Goal: Obtain resource: Download file/media

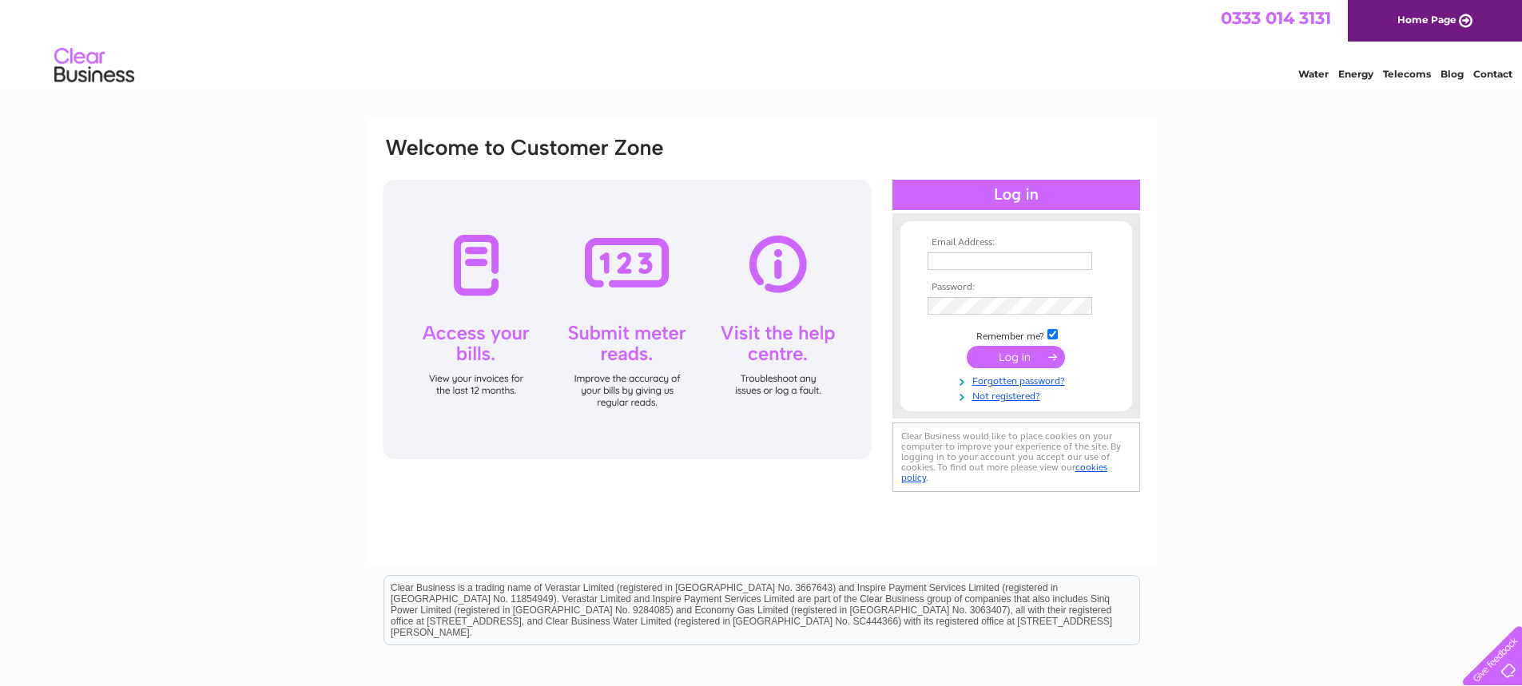
type input "[EMAIL_ADDRESS][DOMAIN_NAME]"
click at [1012, 360] on input "submit" at bounding box center [1016, 357] width 98 height 22
click at [1007, 355] on input "submit" at bounding box center [1016, 357] width 98 height 22
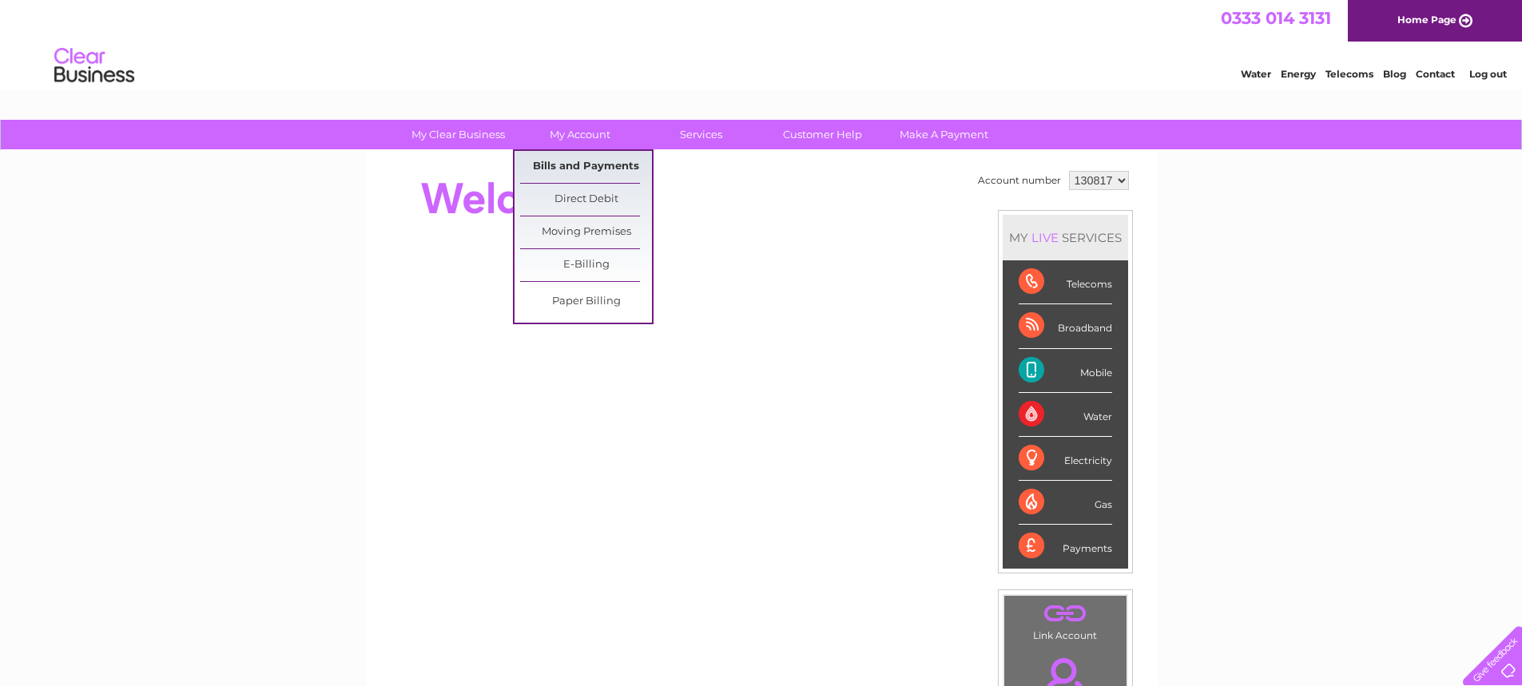
click at [571, 168] on link "Bills and Payments" at bounding box center [586, 167] width 132 height 32
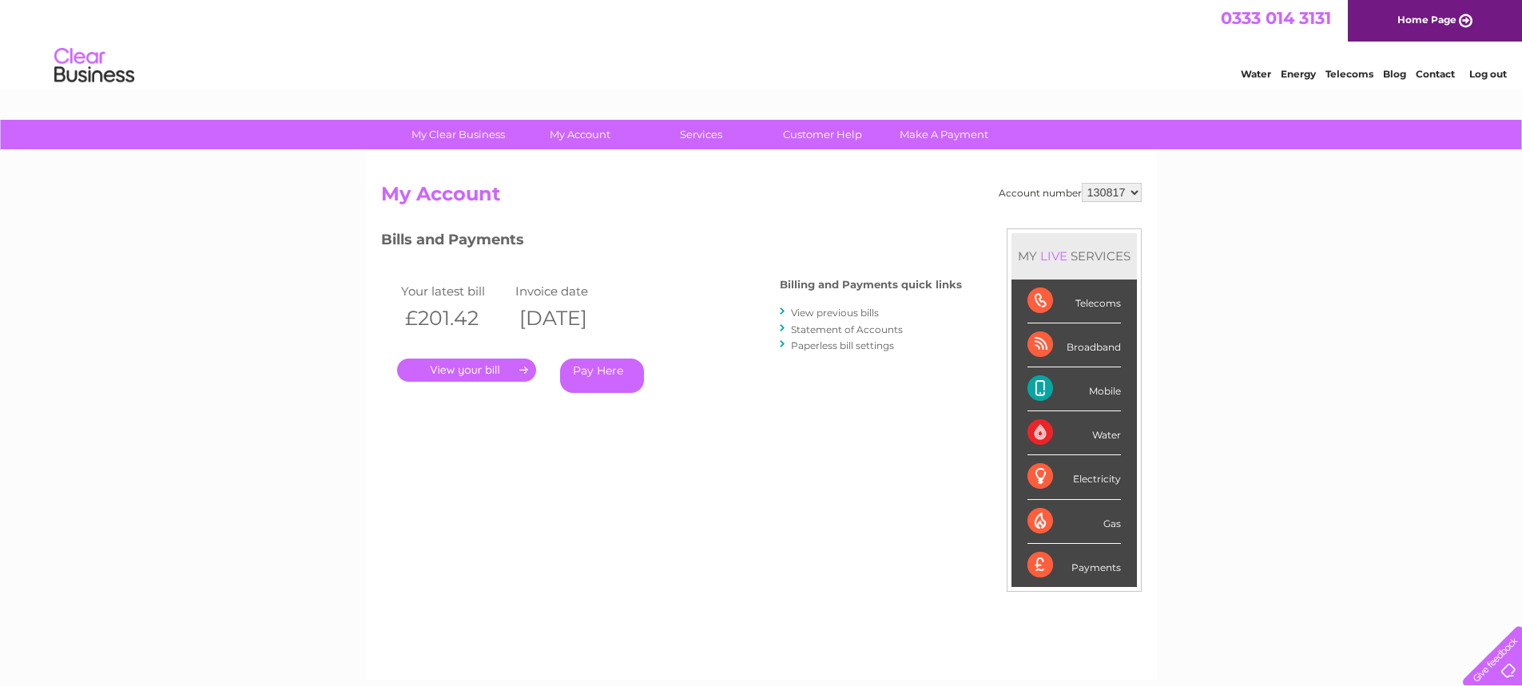
click at [815, 310] on link "View previous bills" at bounding box center [835, 313] width 88 height 12
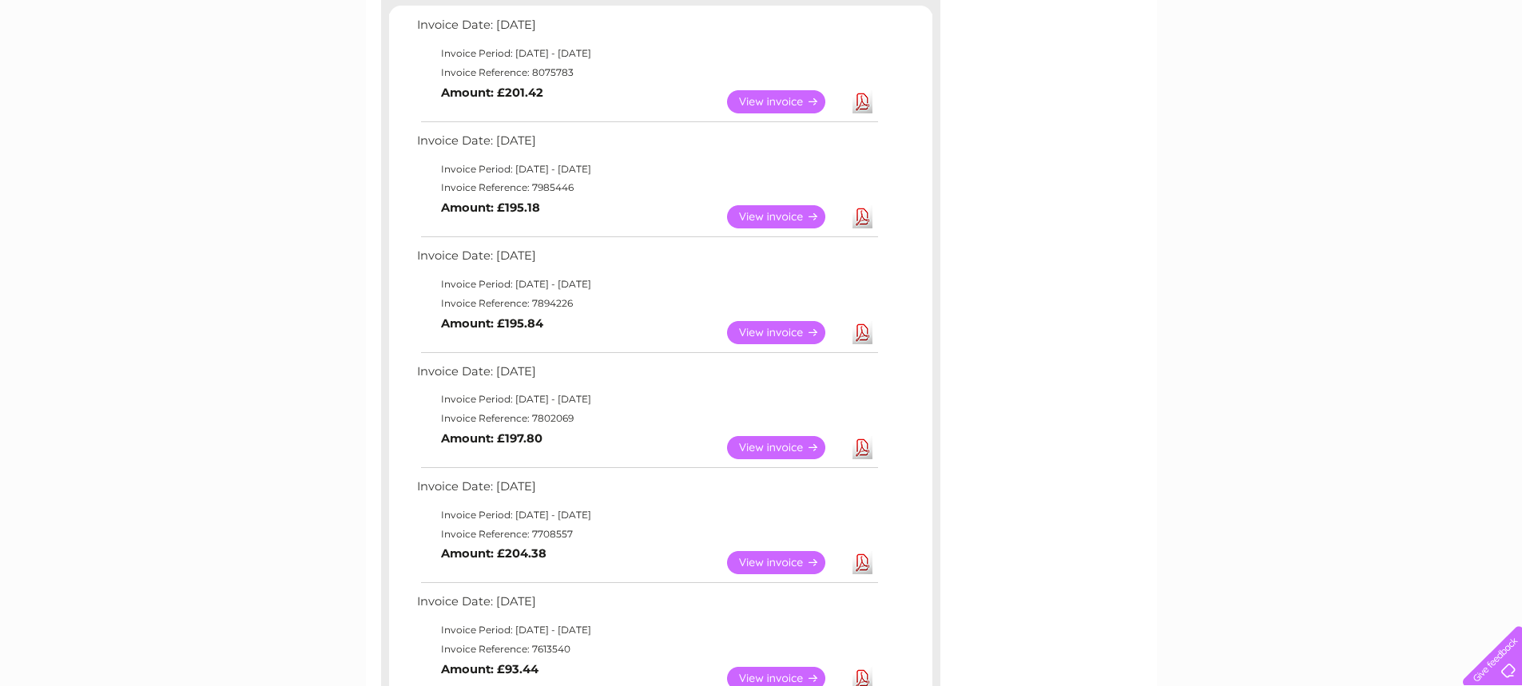
scroll to position [283, 0]
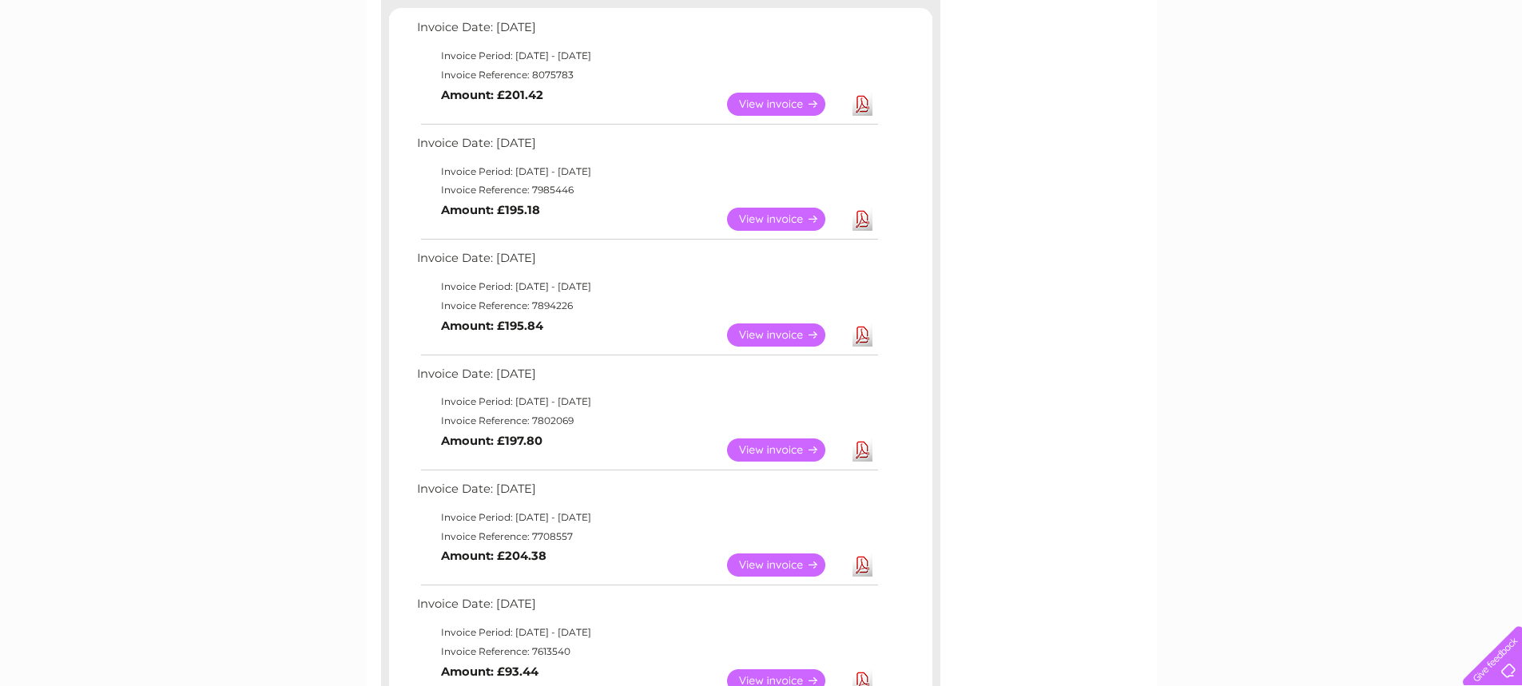
drag, startPoint x: 1184, startPoint y: 561, endPoint x: 1023, endPoint y: 682, distance: 202.0
click at [1121, 658] on div "My Clear Business Login Details My Details My Preferences Link Account My Accou…" at bounding box center [761, 620] width 1522 height 1566
click at [1035, 686] on html "My Clear Business Login Details My Details My Preferences Link Account My Accou…" at bounding box center [761, 566] width 1522 height 1698
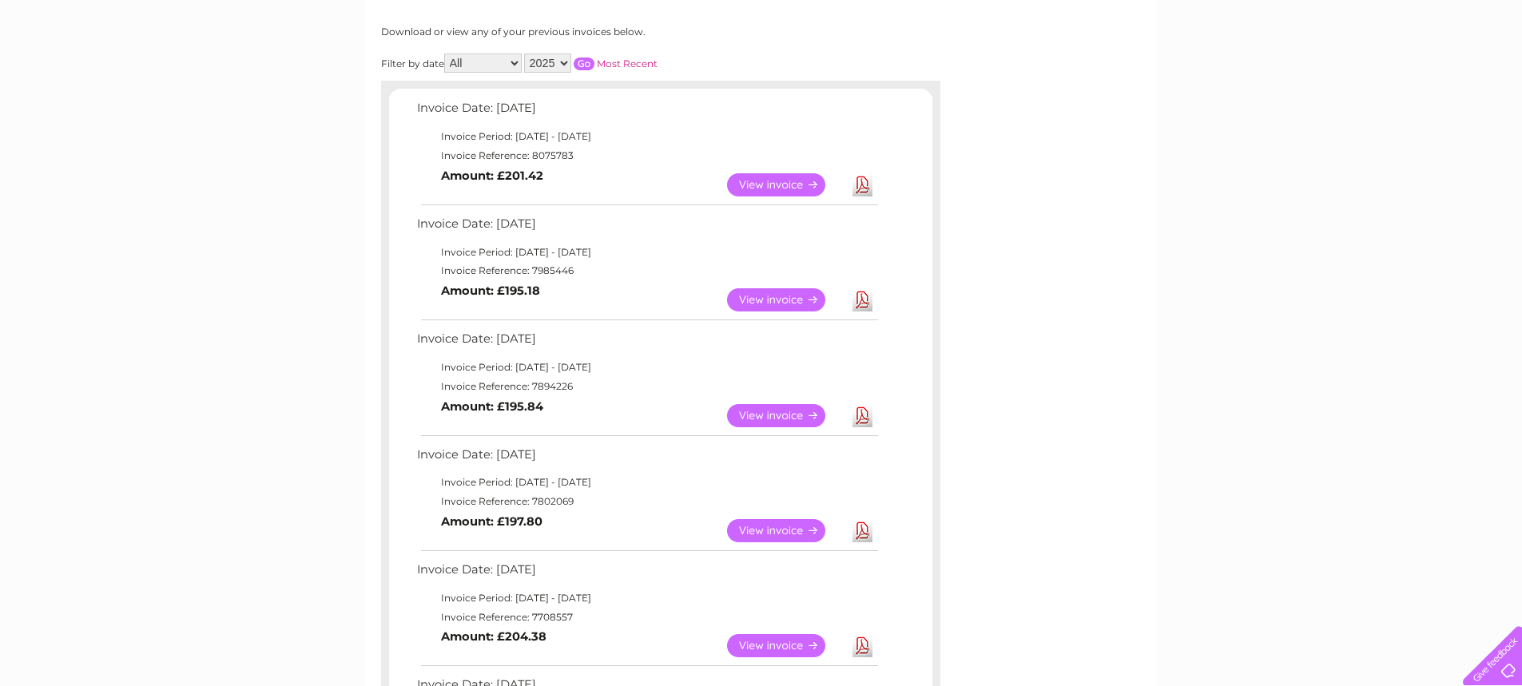
scroll to position [0, 0]
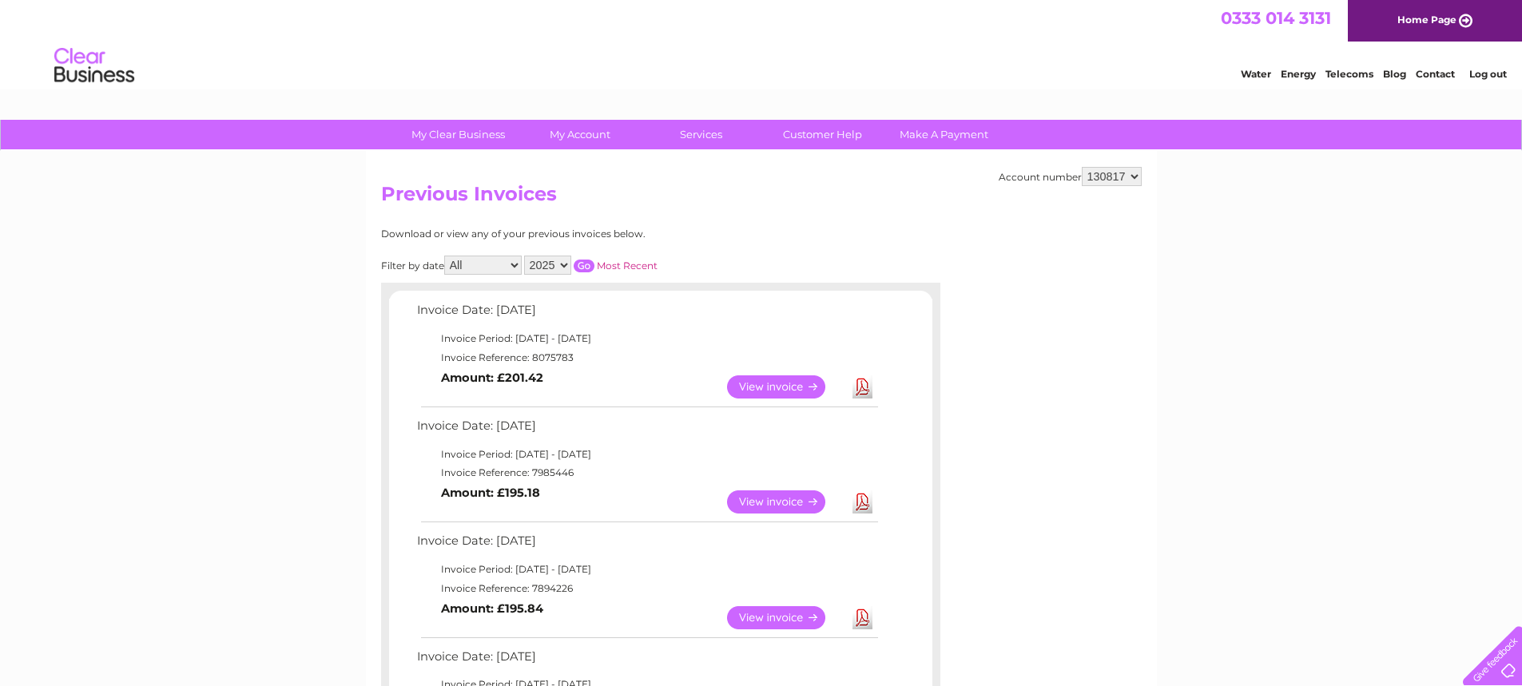
click at [813, 378] on link "View" at bounding box center [785, 387] width 117 height 23
click at [797, 385] on link "View" at bounding box center [785, 387] width 117 height 23
click at [866, 391] on link "Download" at bounding box center [863, 387] width 20 height 23
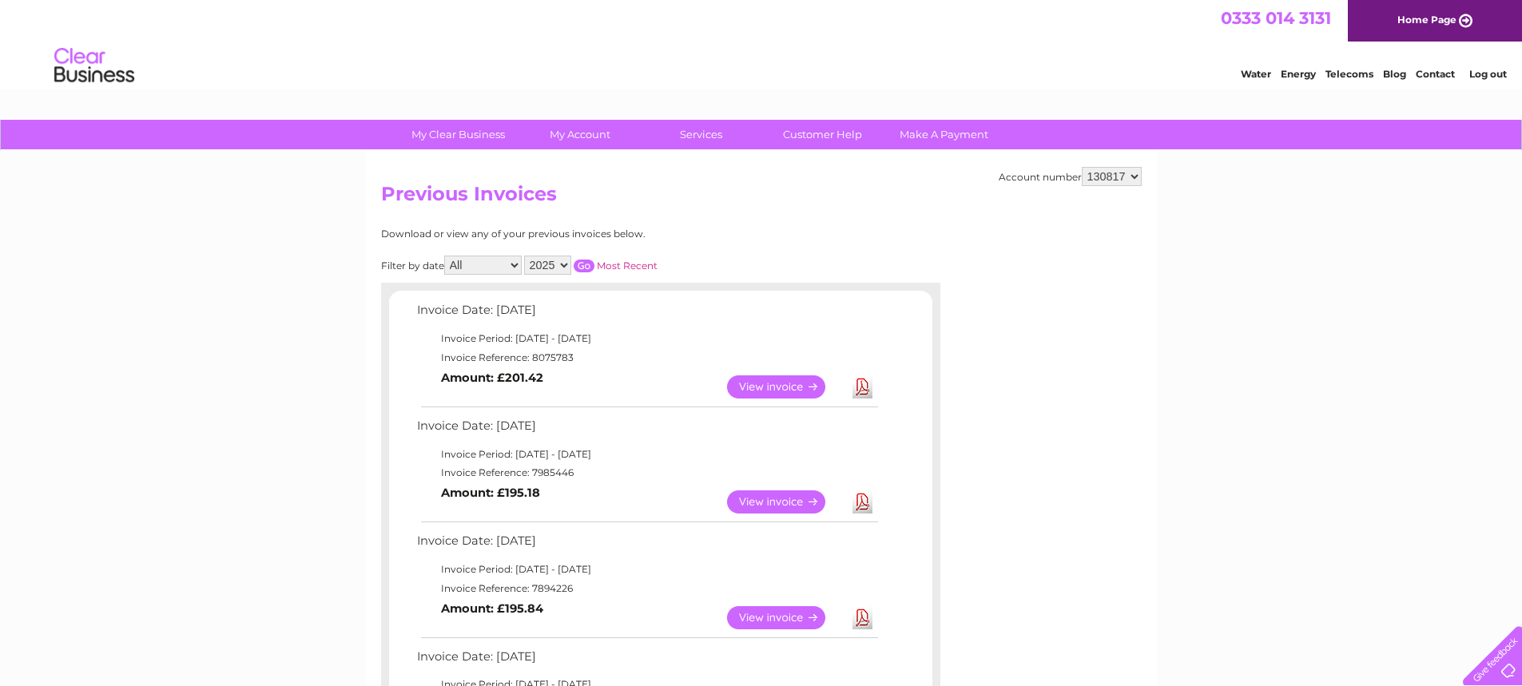
click at [866, 391] on link "Download" at bounding box center [863, 387] width 20 height 23
click at [863, 392] on link "Download" at bounding box center [863, 387] width 20 height 23
click at [861, 386] on link "Download" at bounding box center [863, 387] width 20 height 23
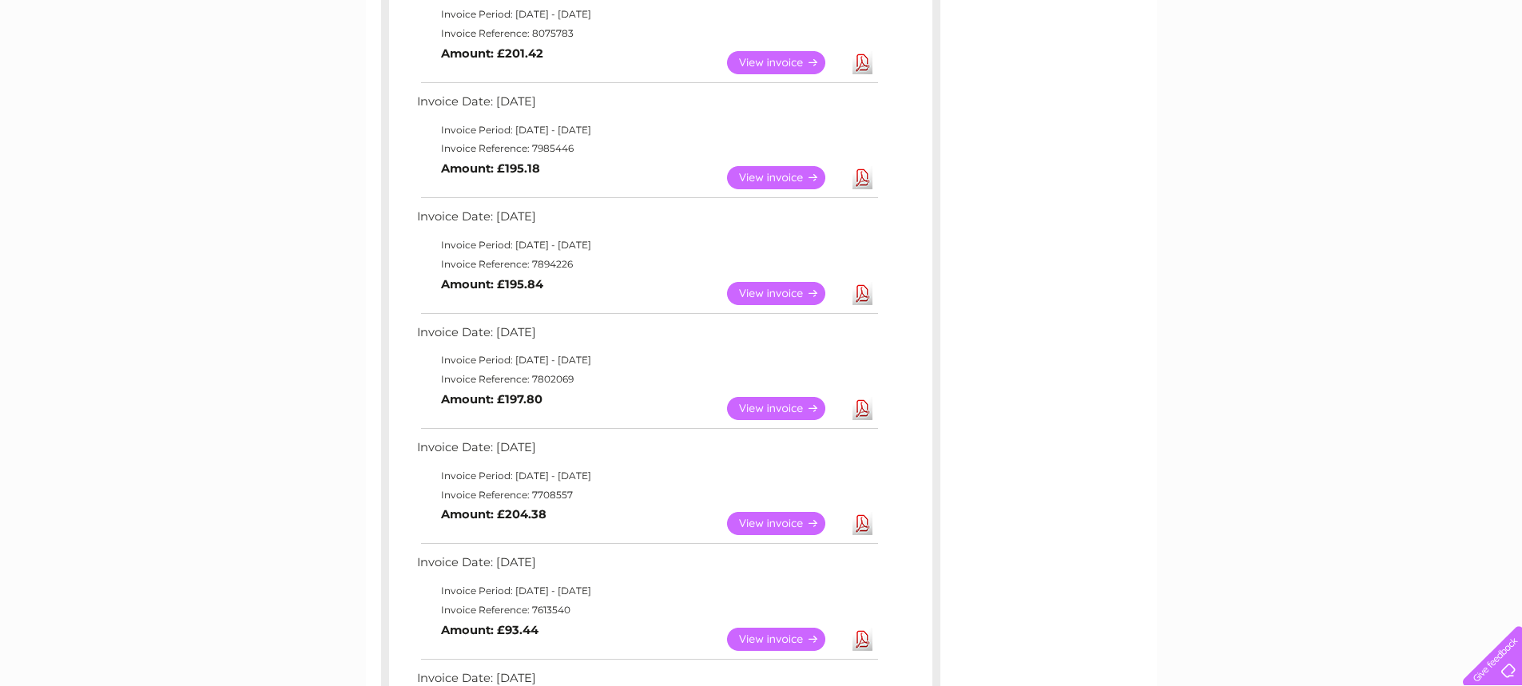
scroll to position [318, 0]
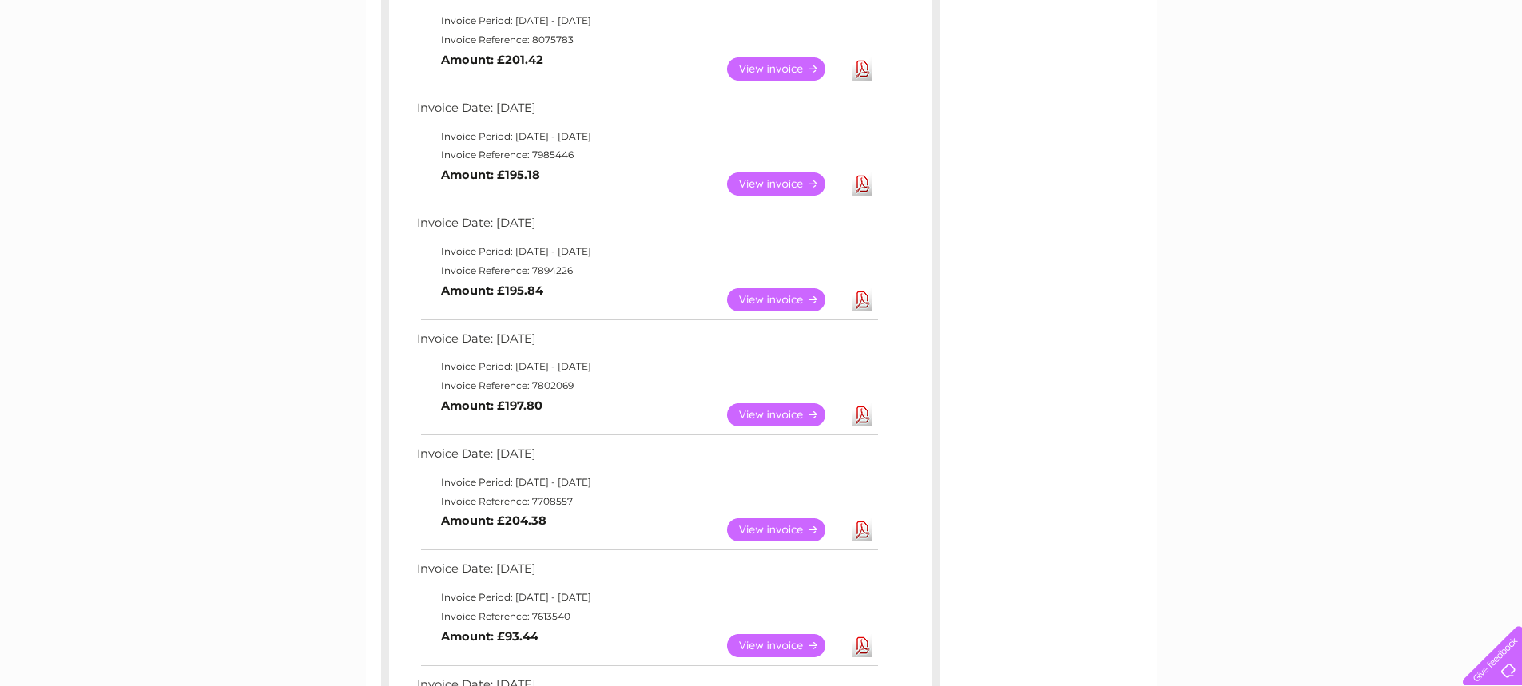
drag, startPoint x: 296, startPoint y: 471, endPoint x: 293, endPoint y: 491, distance: 19.4
click at [293, 491] on div "My Clear Business Login Details My Details My Preferences Link Account My Accou…" at bounding box center [761, 585] width 1522 height 1566
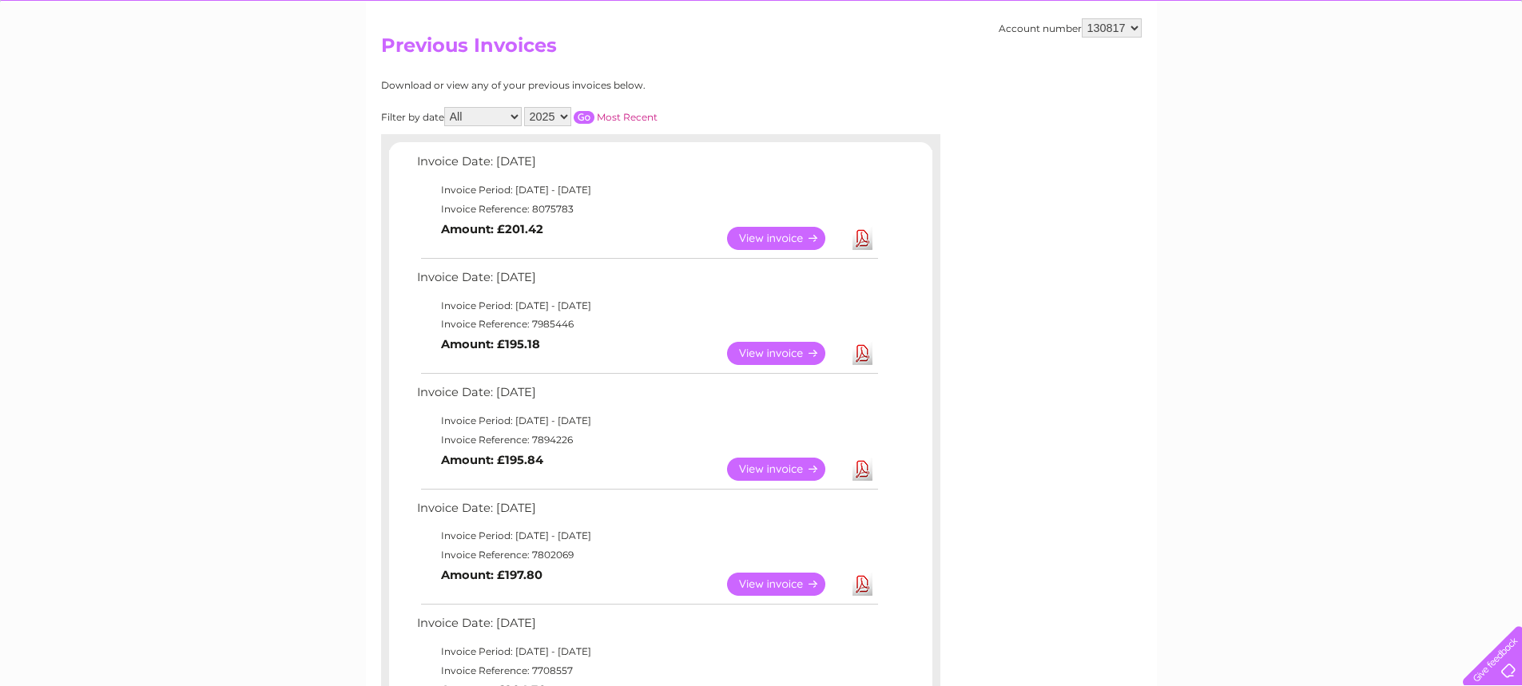
scroll to position [0, 0]
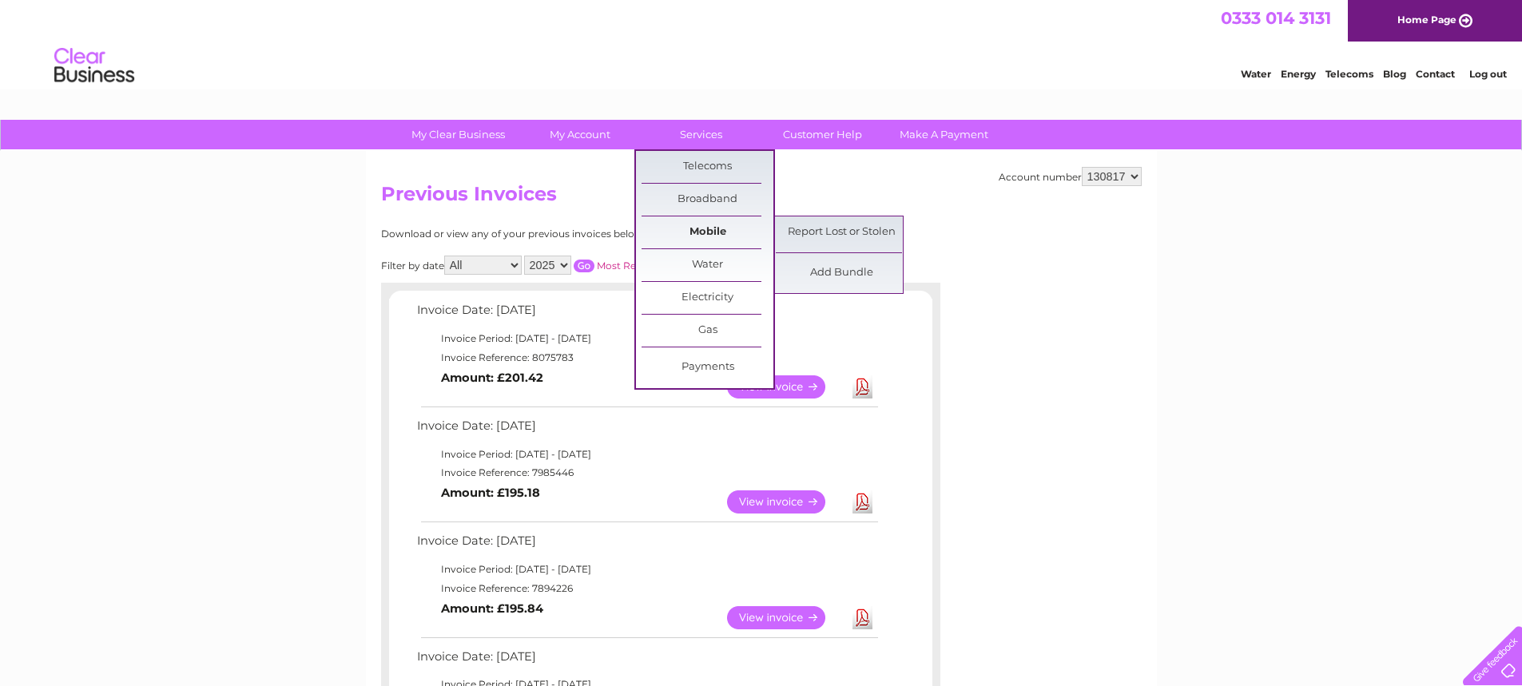
click at [725, 225] on link "Mobile" at bounding box center [708, 233] width 132 height 32
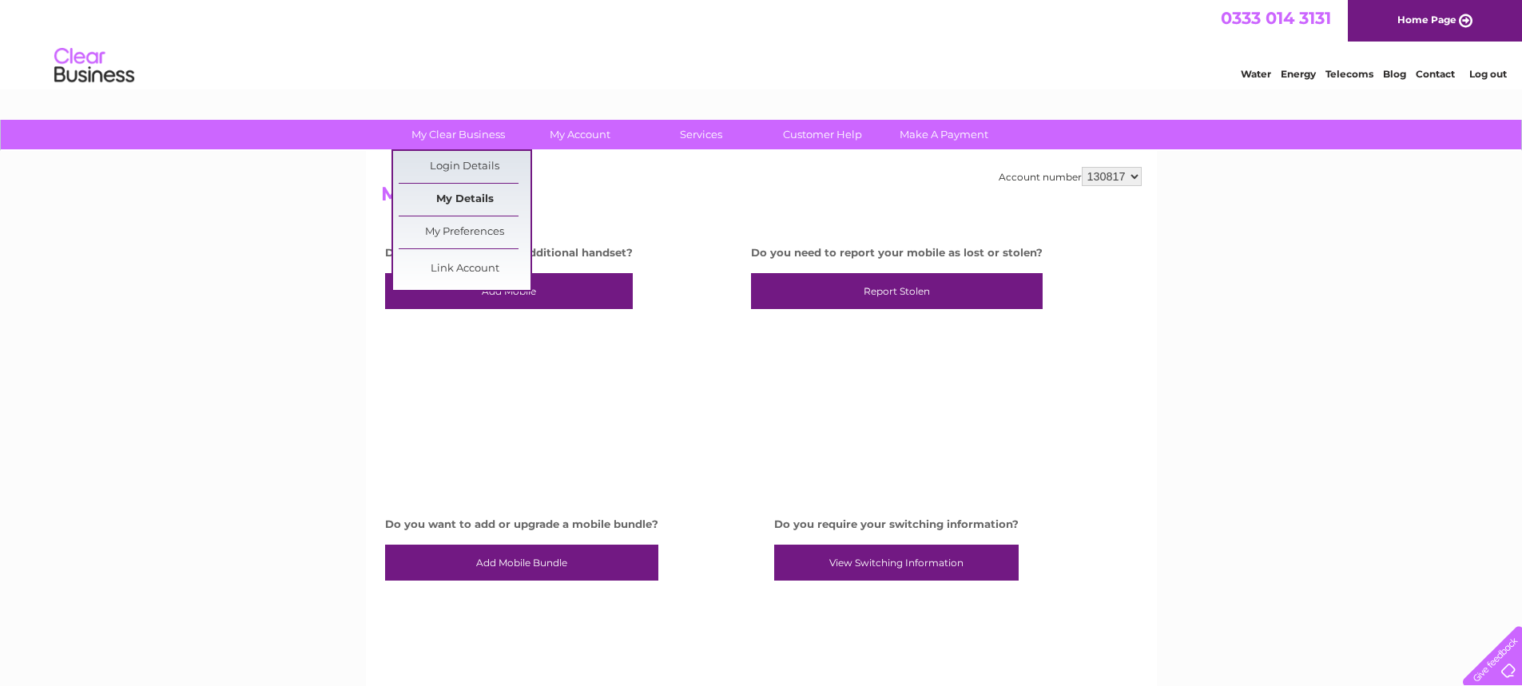
click at [458, 203] on link "My Details" at bounding box center [465, 200] width 132 height 32
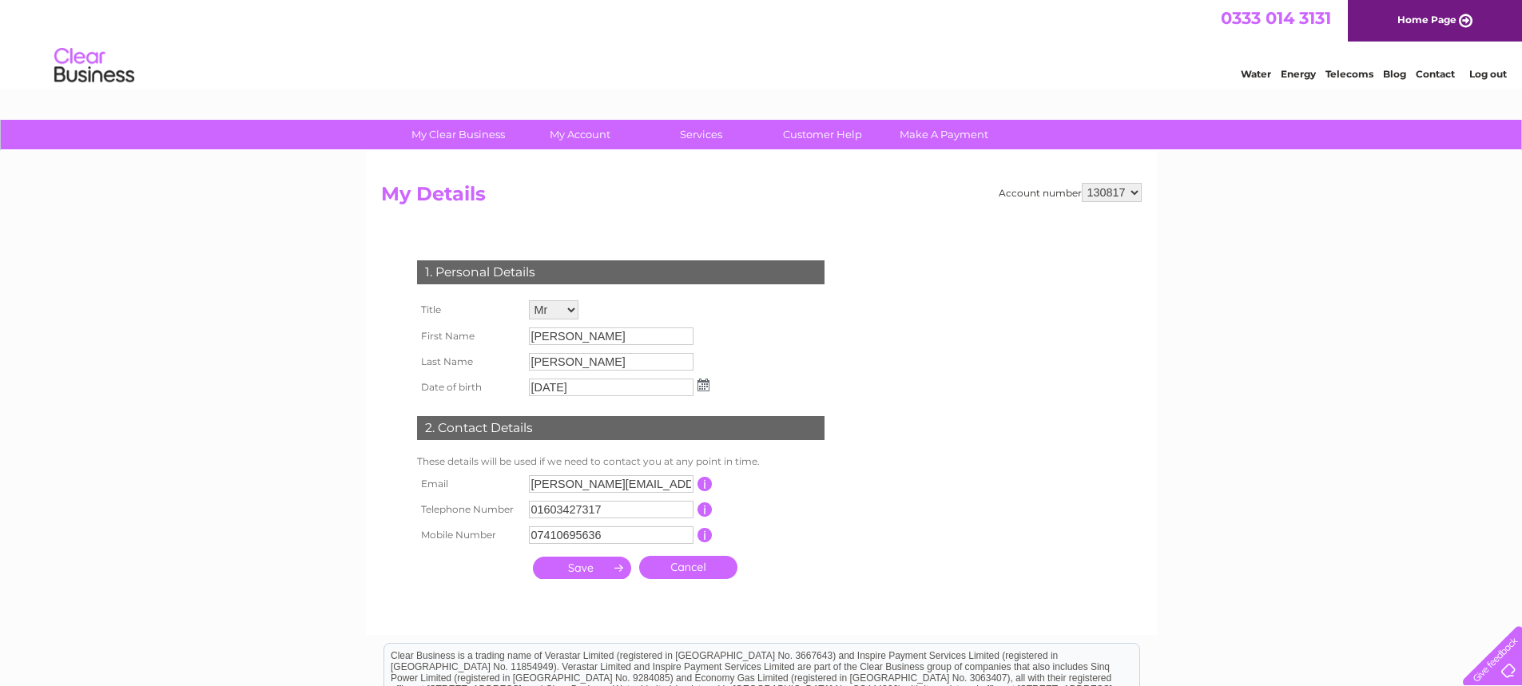
scroll to position [3, 0]
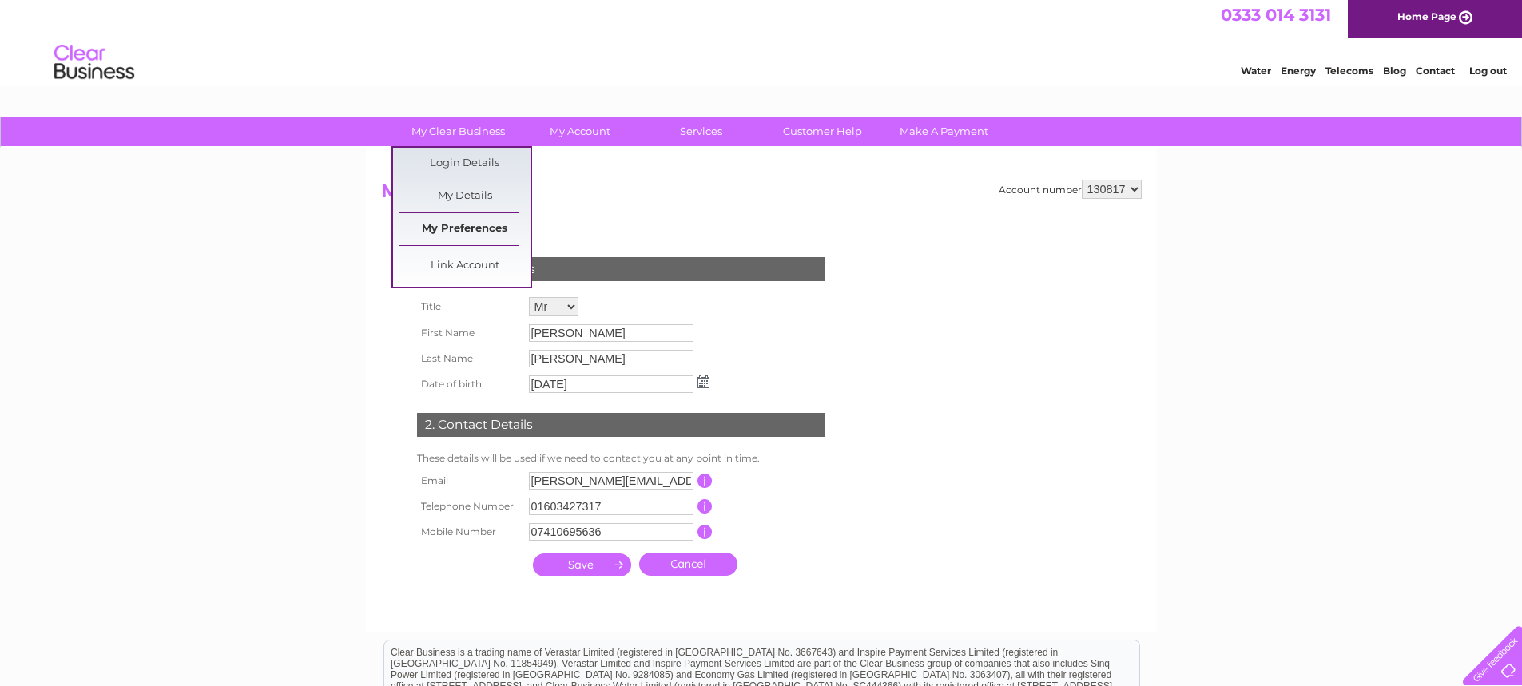
click at [473, 228] on link "My Preferences" at bounding box center [465, 229] width 132 height 32
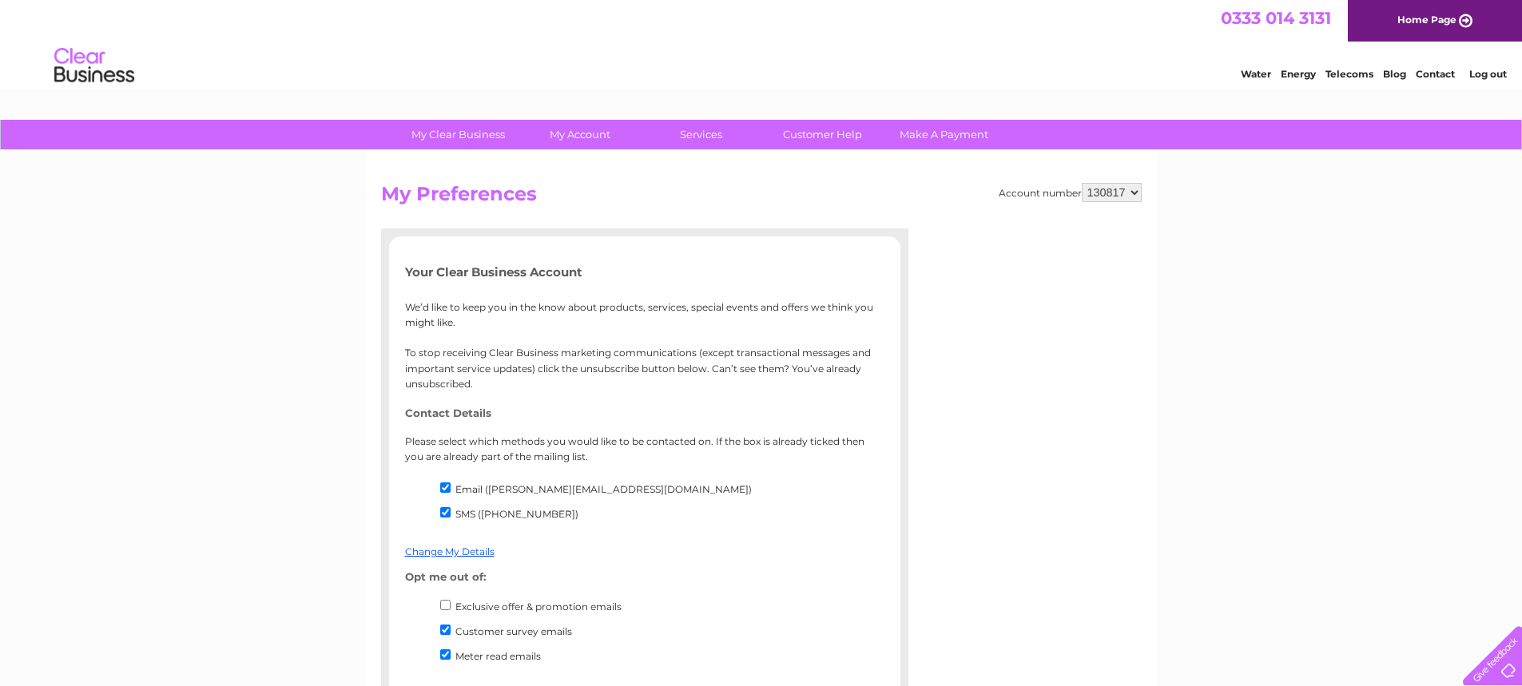
drag, startPoint x: 1526, startPoint y: 203, endPoint x: 1389, endPoint y: 58, distance: 199.5
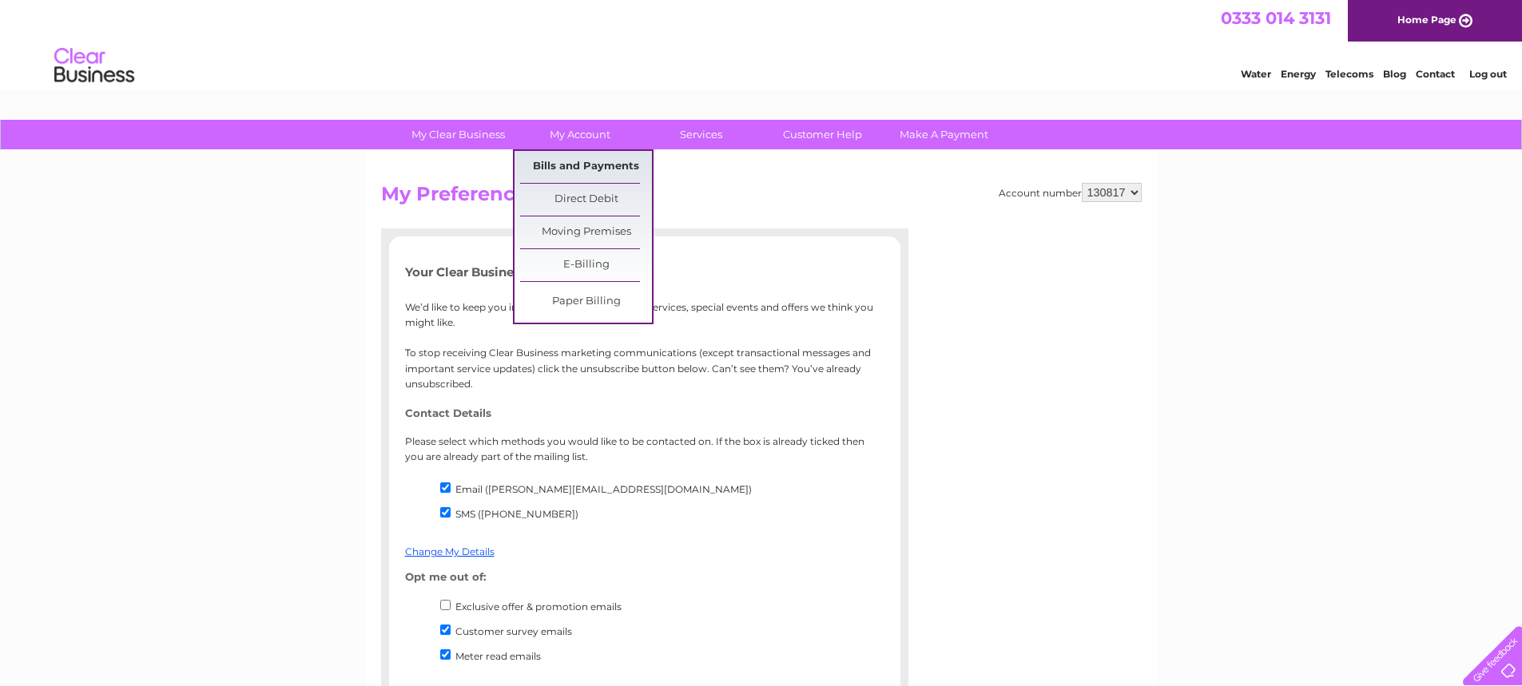
click at [592, 171] on link "Bills and Payments" at bounding box center [586, 167] width 132 height 32
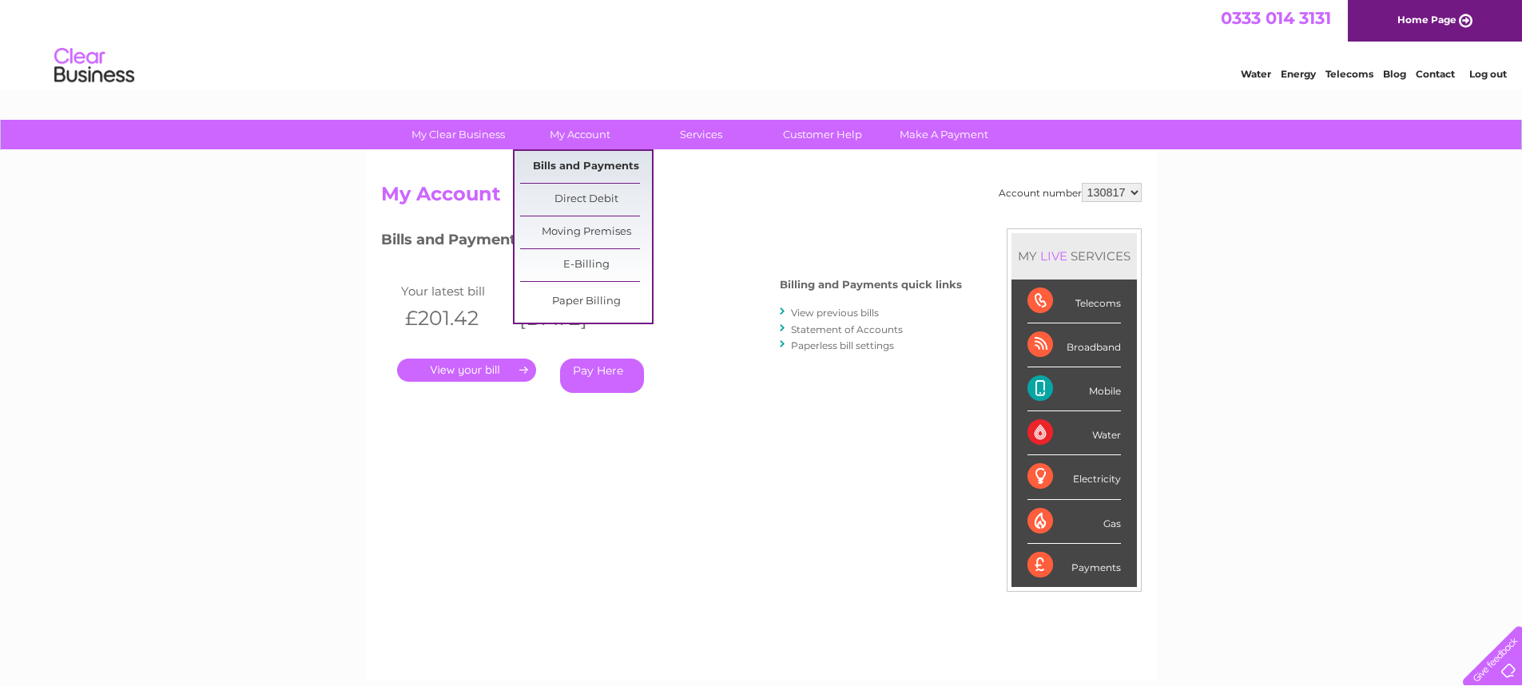
click at [571, 169] on link "Bills and Payments" at bounding box center [586, 167] width 132 height 32
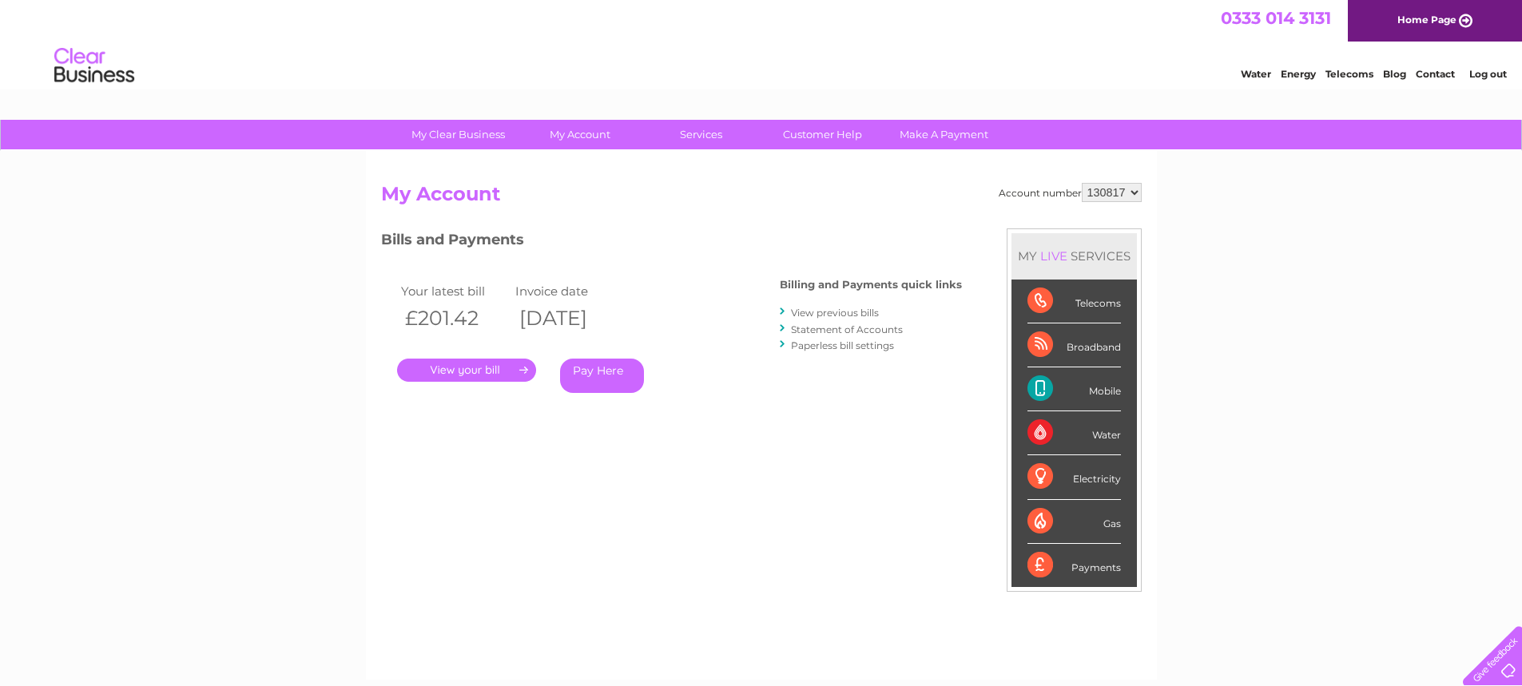
click at [808, 312] on link "View previous bills" at bounding box center [835, 313] width 88 height 12
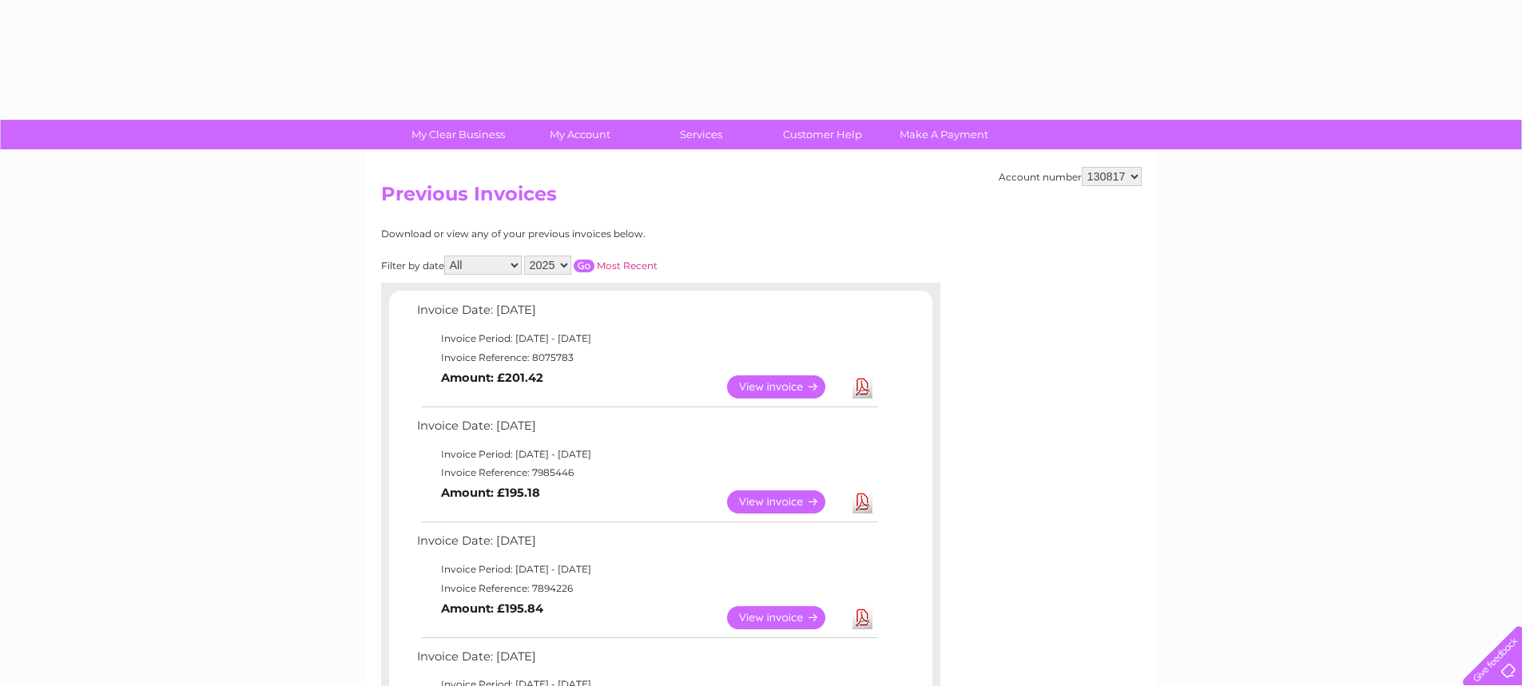
click at [813, 312] on td "Invoice Date: [DATE]" at bounding box center [646, 315] width 467 height 30
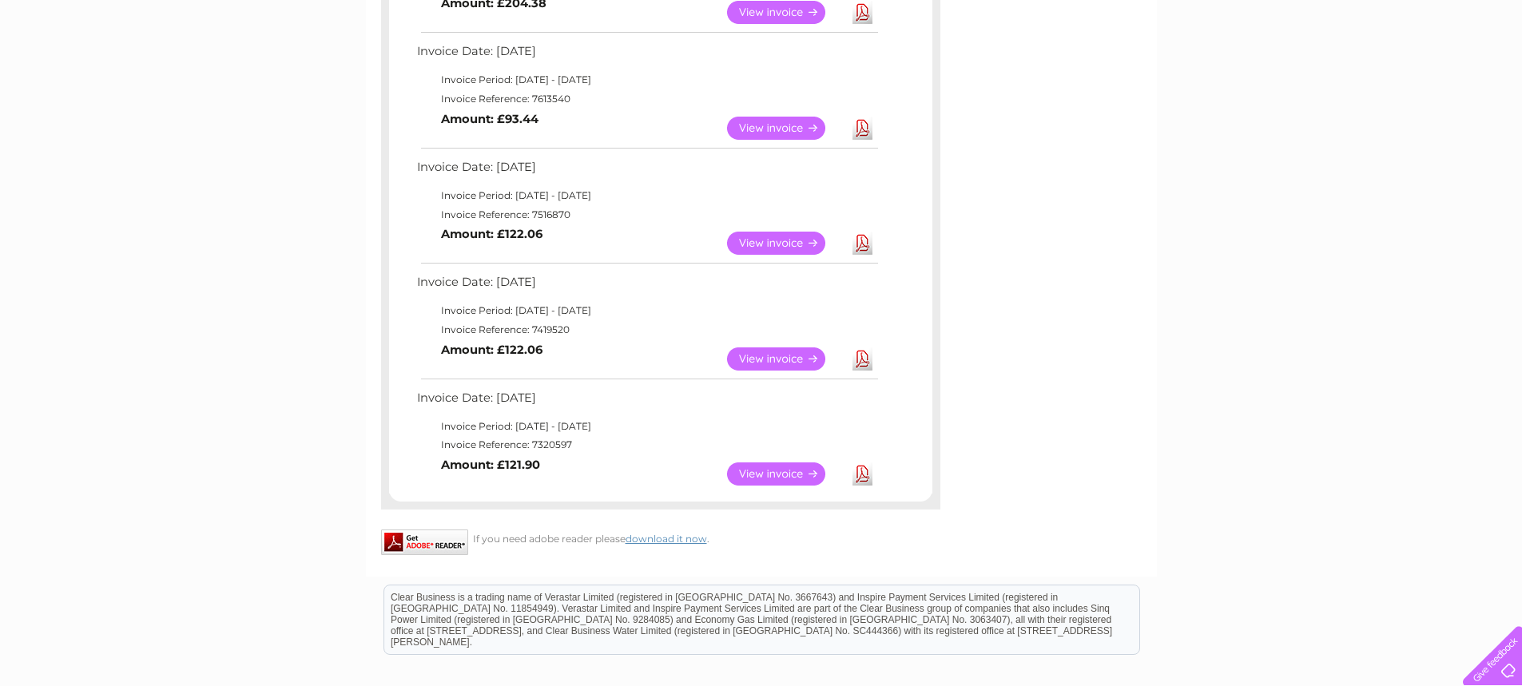
scroll to position [850, 0]
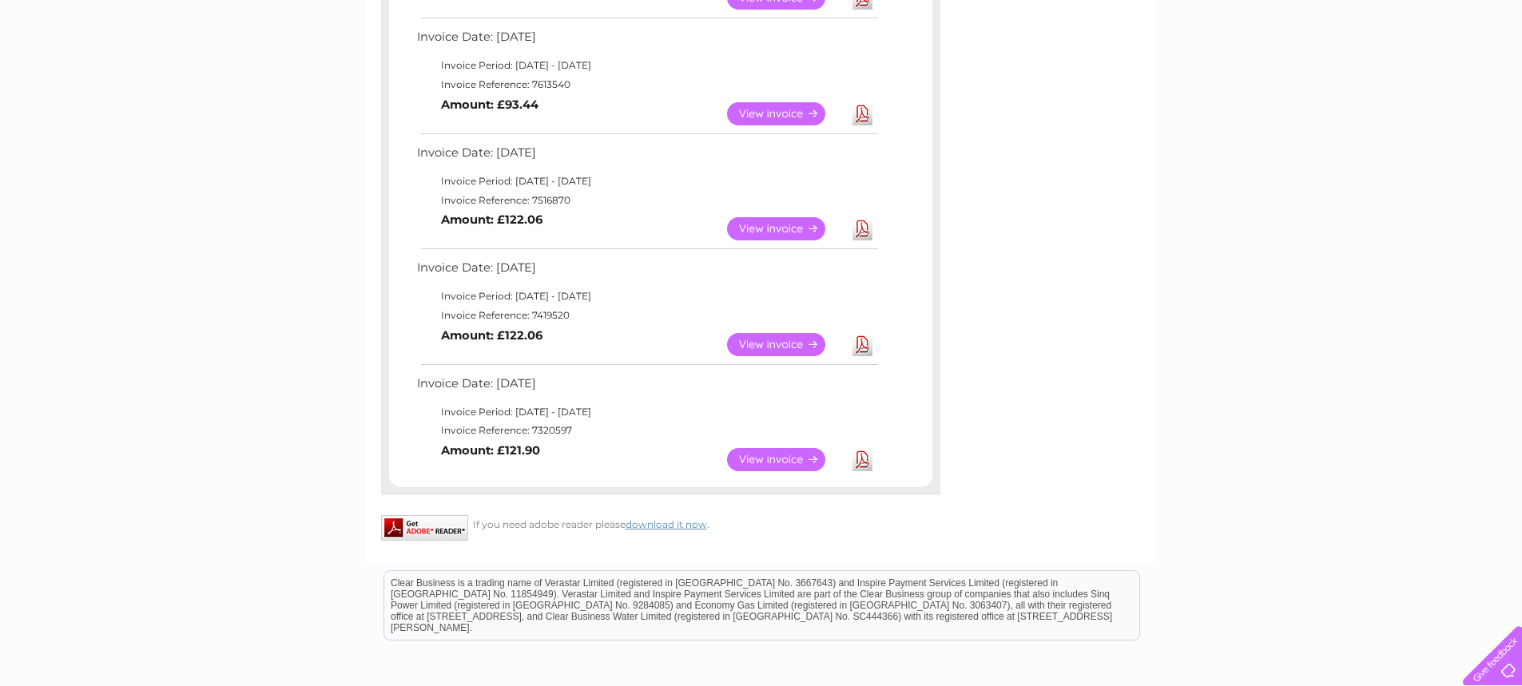
click at [769, 224] on link "View" at bounding box center [785, 228] width 117 height 23
